Goal: Check status

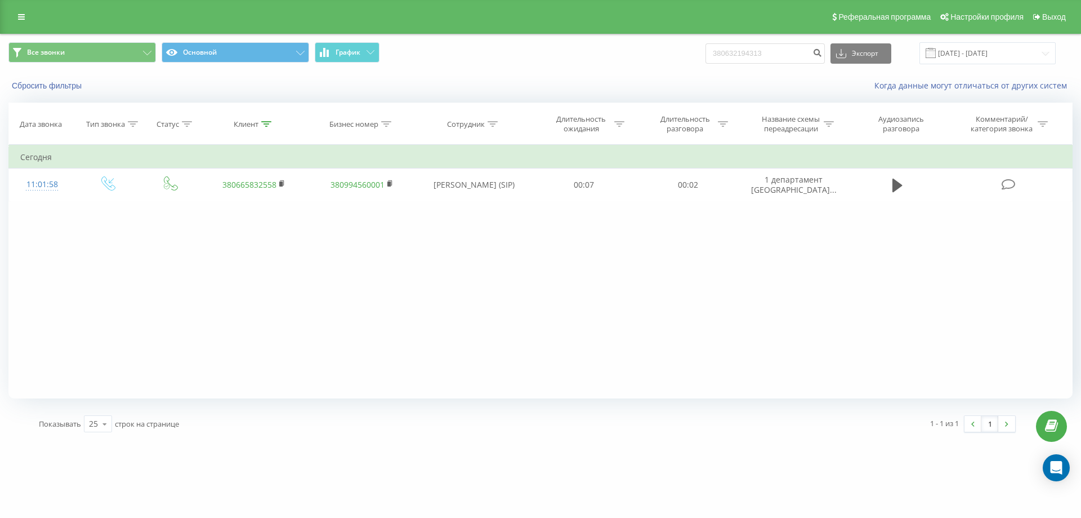
type input "380632194313"
